Goal: Ask a question

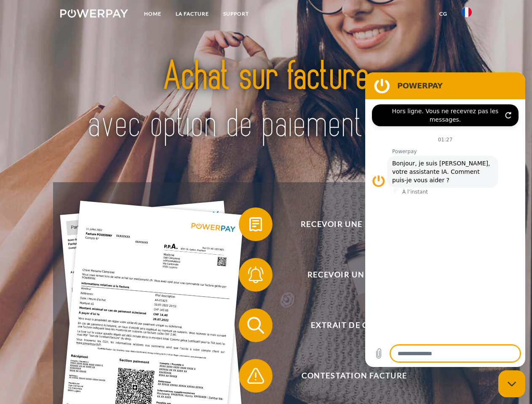
click at [94, 15] on img at bounding box center [94, 13] width 68 height 8
click at [466, 15] on img at bounding box center [466, 12] width 10 height 10
click at [443, 14] on link "CG" at bounding box center [443, 13] width 22 height 15
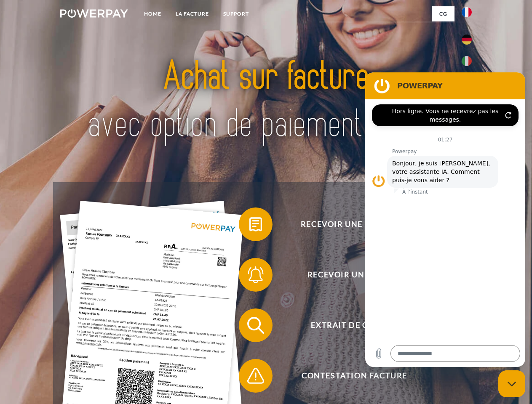
click at [249, 226] on span at bounding box center [243, 224] width 42 height 42
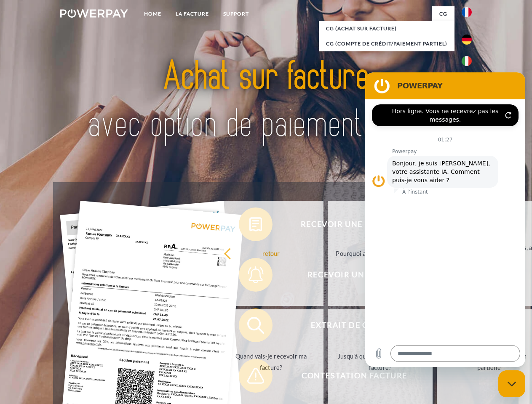
click at [249, 277] on link "retour" at bounding box center [270, 253] width 105 height 105
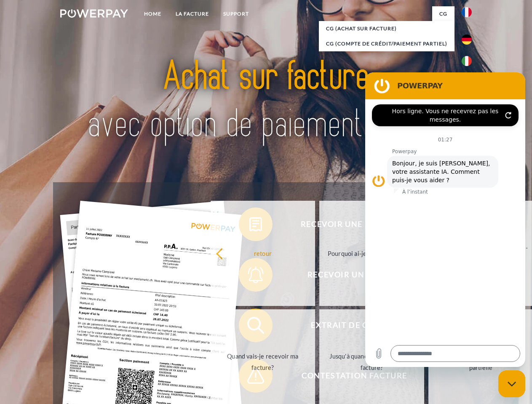
click at [249, 327] on link "Quand vais-je recevoir ma facture?" at bounding box center [262, 361] width 105 height 105
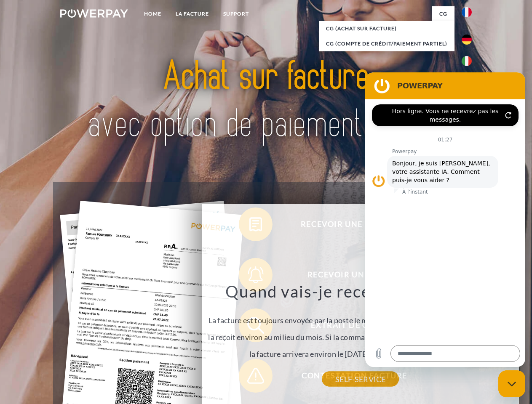
click at [249, 378] on div "Recevoir une facture ? Recevoir un rappel? Extrait de compte retour" at bounding box center [265, 350] width 425 height 337
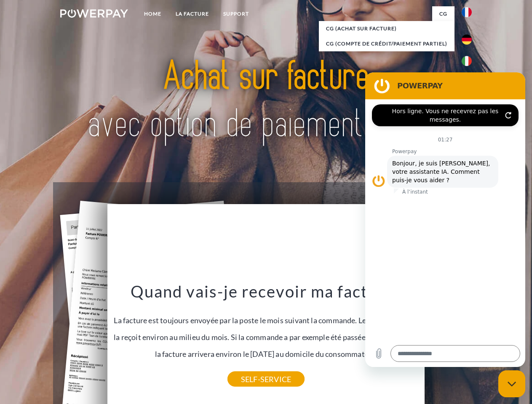
click at [511, 384] on icon "Fermer la fenêtre de messagerie" at bounding box center [511, 383] width 9 height 5
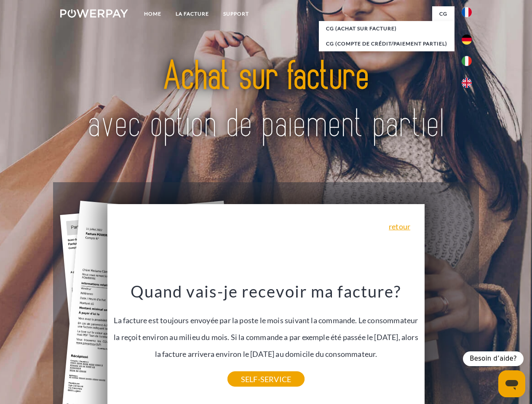
type textarea "*"
